Goal: Complete application form

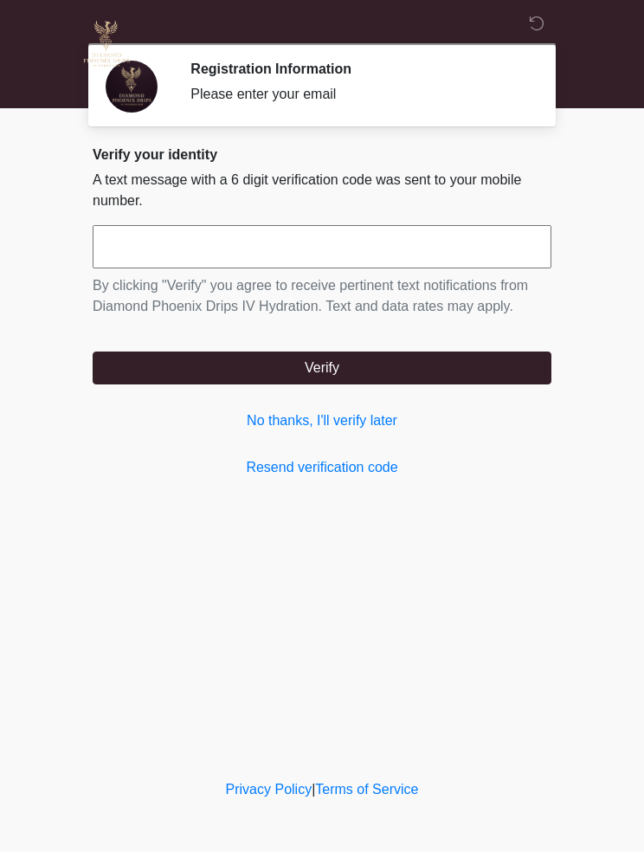
click at [321, 251] on input "text" at bounding box center [322, 246] width 459 height 43
type input "******"
click at [480, 364] on button "Verify" at bounding box center [322, 367] width 459 height 33
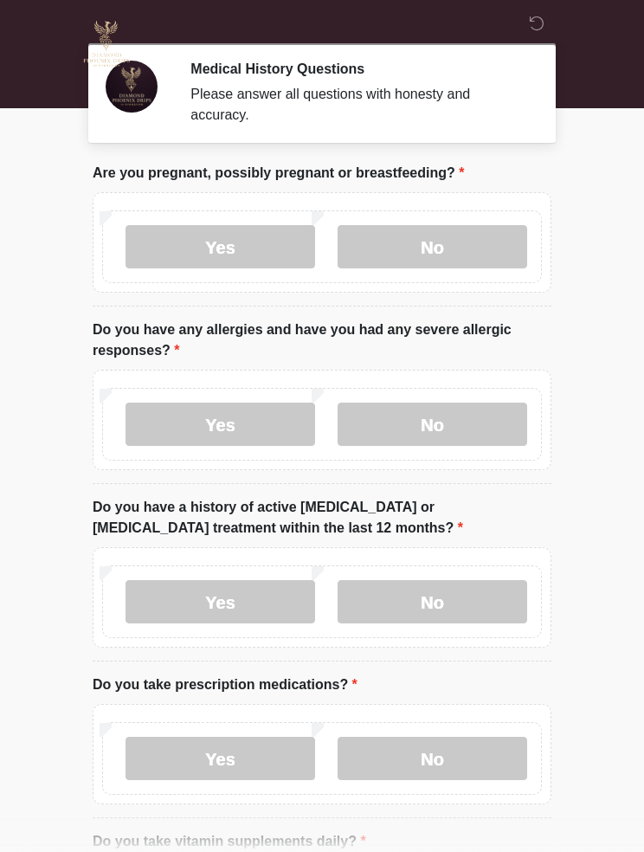
click at [491, 236] on label "No" at bounding box center [433, 246] width 190 height 43
click at [460, 434] on label "No" at bounding box center [433, 423] width 190 height 43
click at [464, 596] on label "No" at bounding box center [433, 601] width 190 height 43
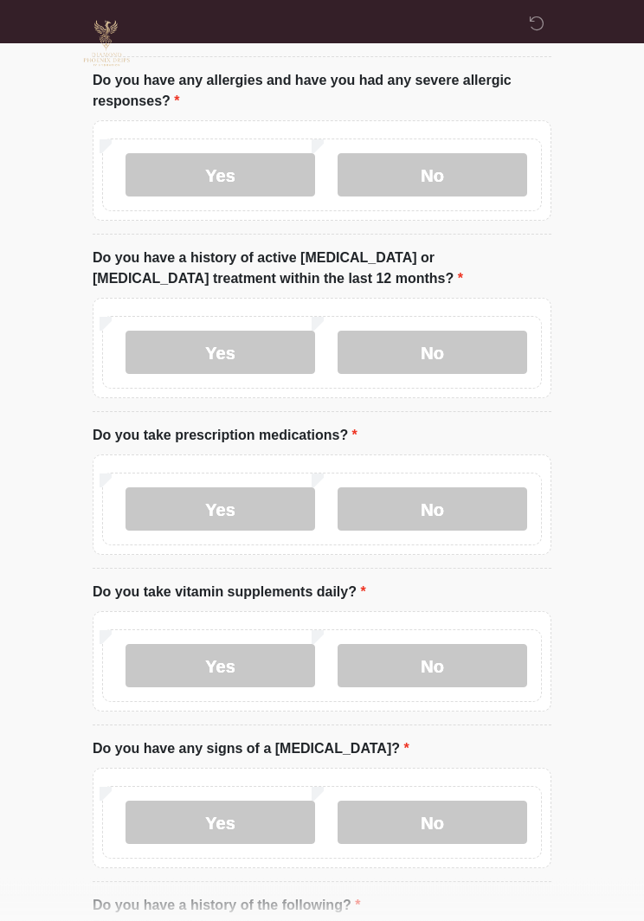
scroll to position [249, 0]
click at [474, 507] on label "No" at bounding box center [433, 508] width 190 height 43
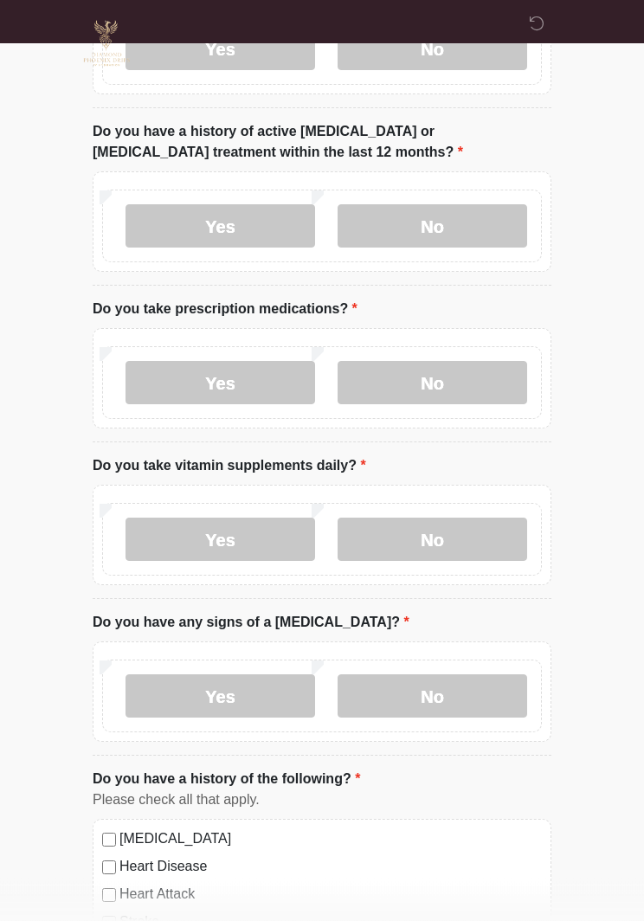
scroll to position [376, 0]
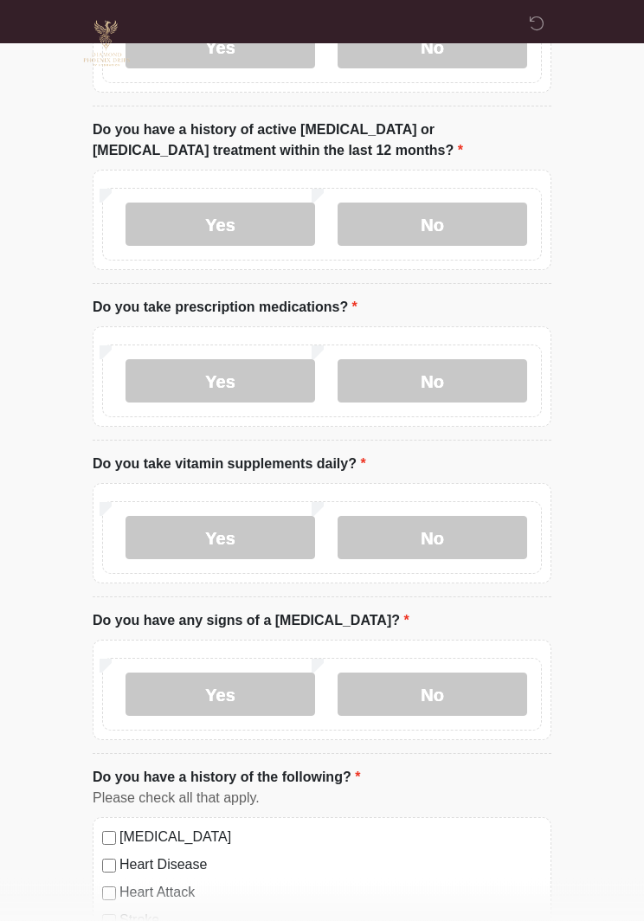
click at [477, 691] on label "No" at bounding box center [433, 694] width 190 height 43
click at [265, 544] on label "Yes" at bounding box center [220, 537] width 190 height 43
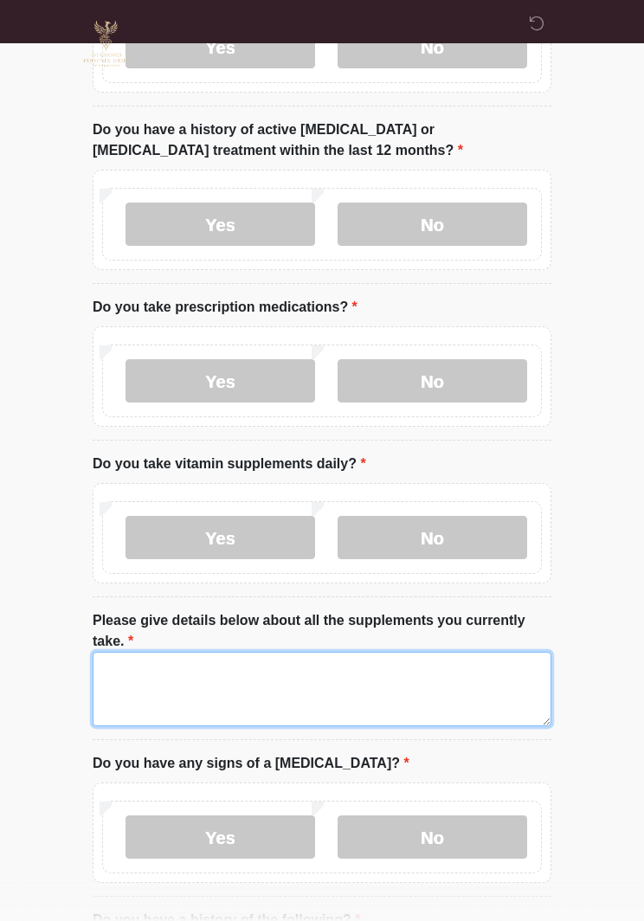
click at [232, 661] on textarea "Please give details below about all the supplements you currently take." at bounding box center [322, 689] width 459 height 74
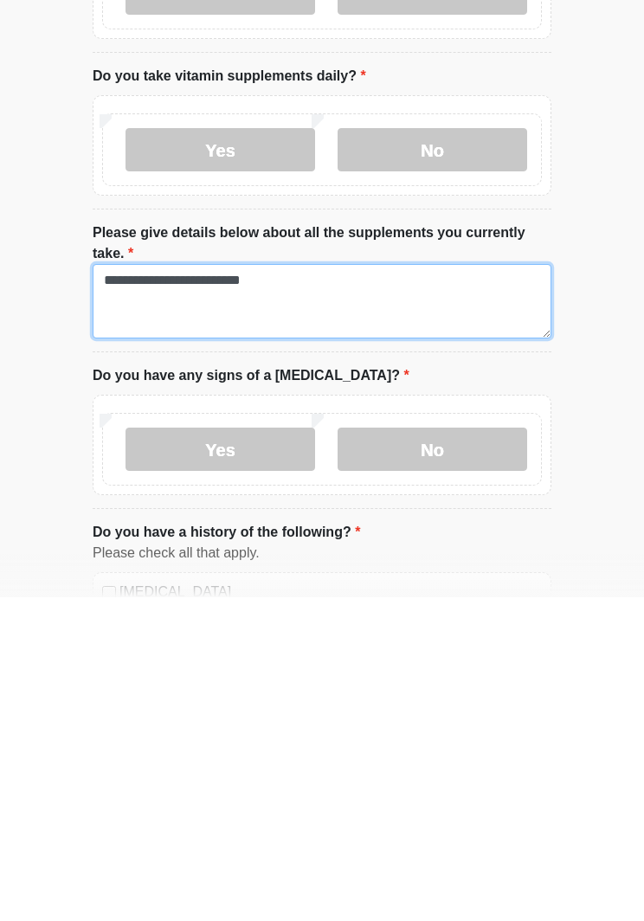
type textarea "**********"
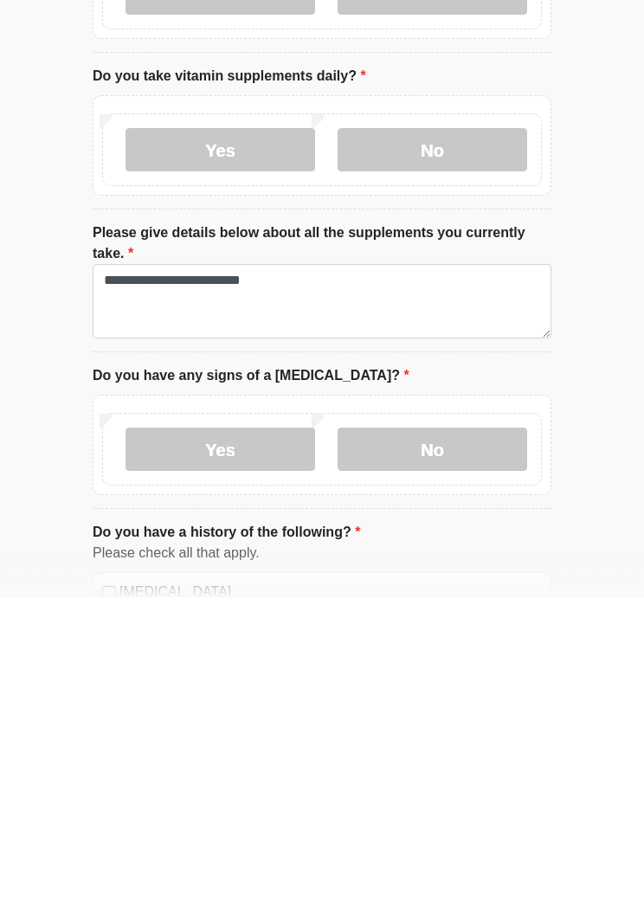
click at [603, 479] on html "‎ ‎ ‎ ‎ Medical History Questions Please answer all questions with honesty and …" at bounding box center [322, 19] width 644 height 921
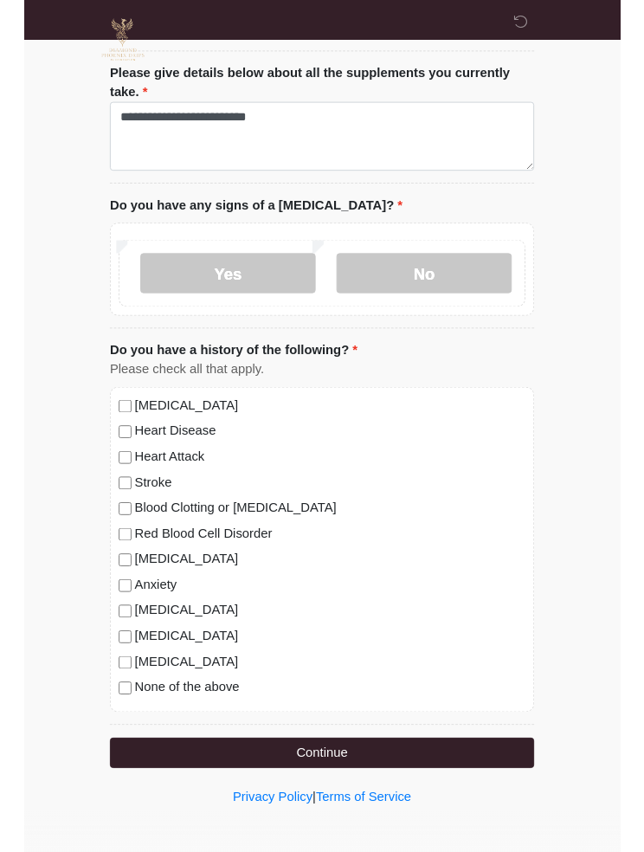
scroll to position [988, 0]
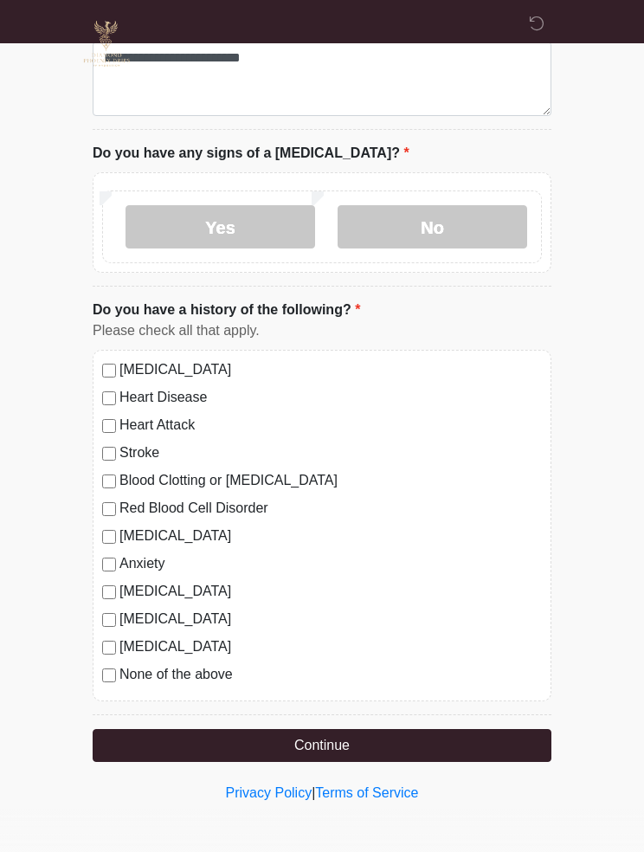
click at [461, 737] on button "Continue" at bounding box center [322, 745] width 459 height 33
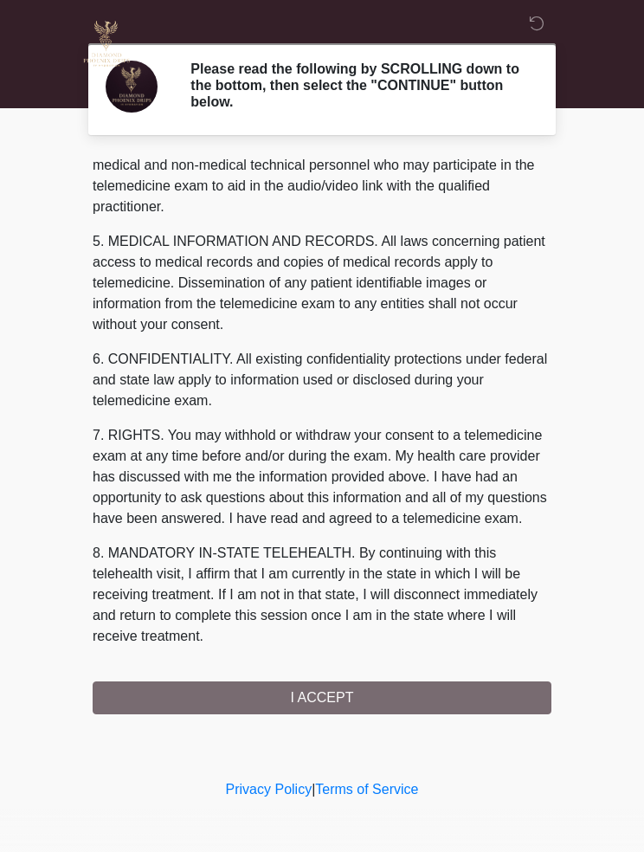
scroll to position [519, 0]
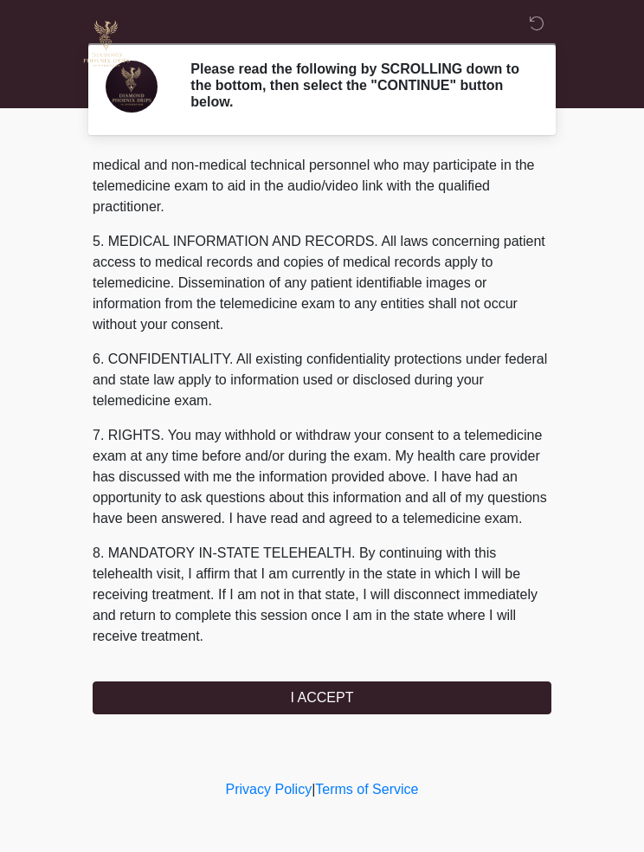
click at [434, 697] on button "I ACCEPT" at bounding box center [322, 697] width 459 height 33
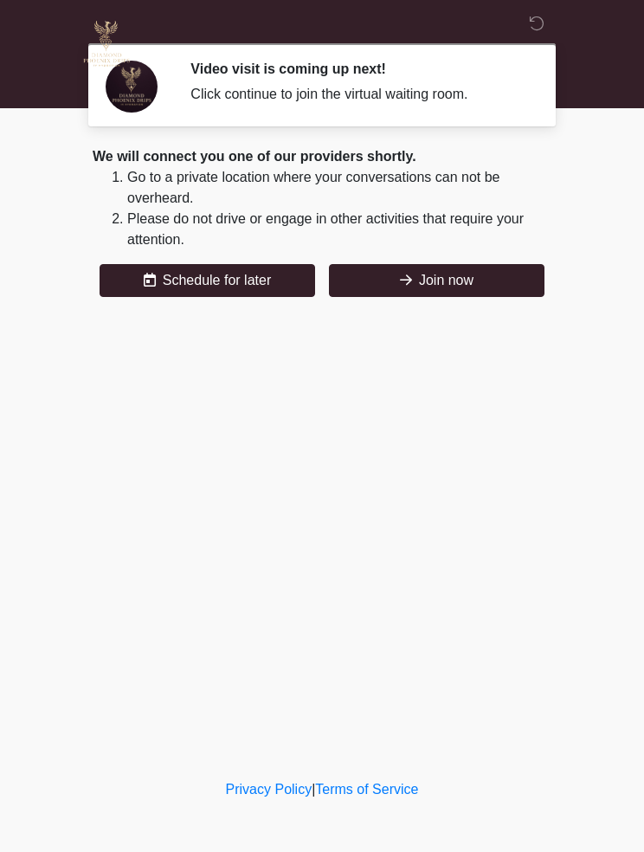
click at [464, 280] on button "Join now" at bounding box center [437, 280] width 216 height 33
